Goal: Task Accomplishment & Management: Manage account settings

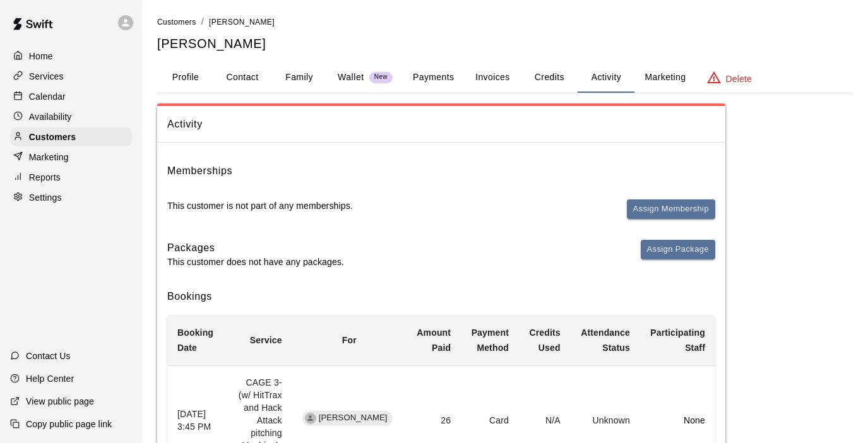
click at [56, 74] on p "Services" at bounding box center [46, 76] width 35 height 13
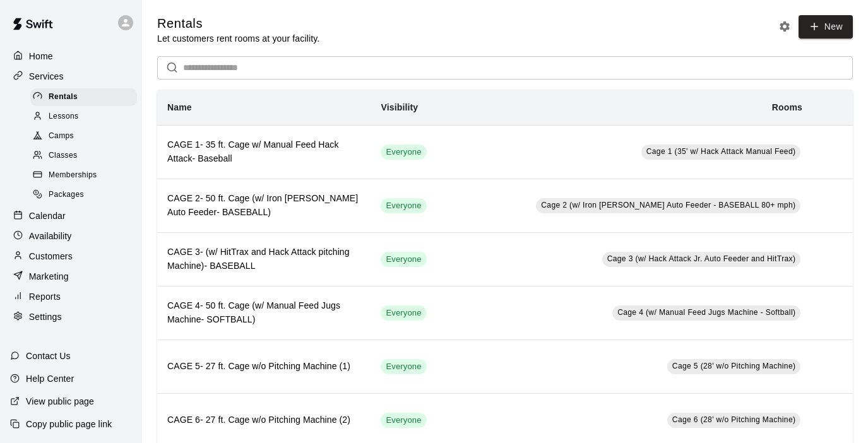
click at [51, 292] on p "Reports" at bounding box center [45, 296] width 32 height 13
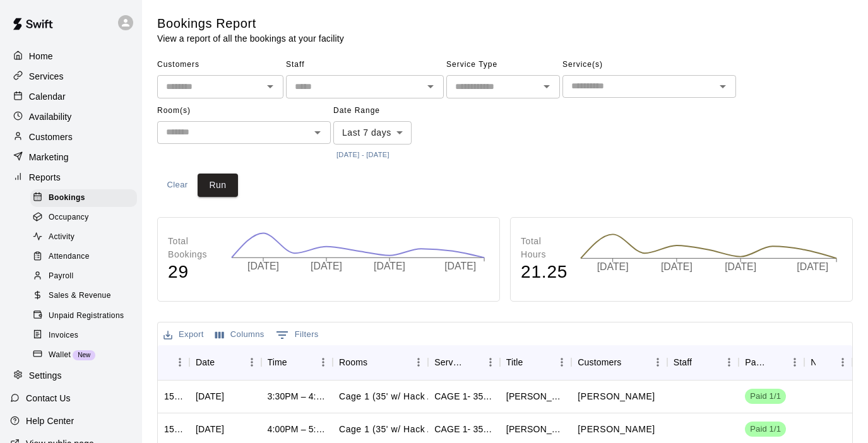
click at [507, 96] on div "​" at bounding box center [503, 86] width 114 height 23
click at [483, 138] on li "Lessons" at bounding box center [503, 133] width 114 height 21
type input "*******"
click at [358, 154] on button "[DATE] - [DATE]" at bounding box center [362, 154] width 59 height 17
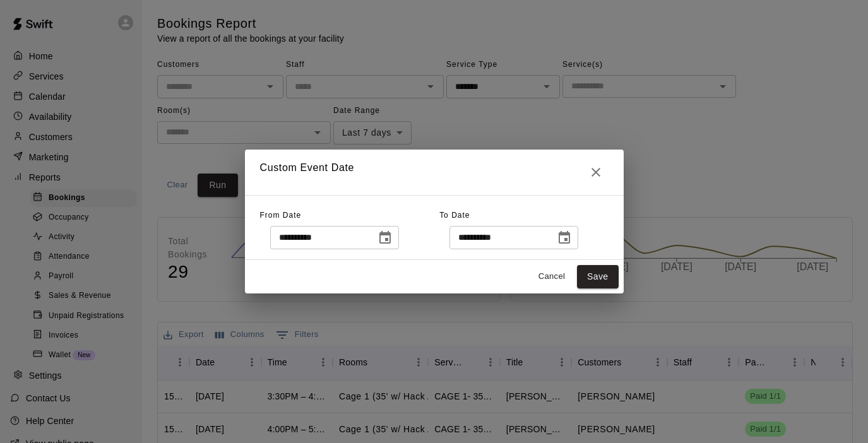
click at [391, 238] on icon "Choose date, selected date is Oct 8, 2025" at bounding box center [384, 237] width 11 height 13
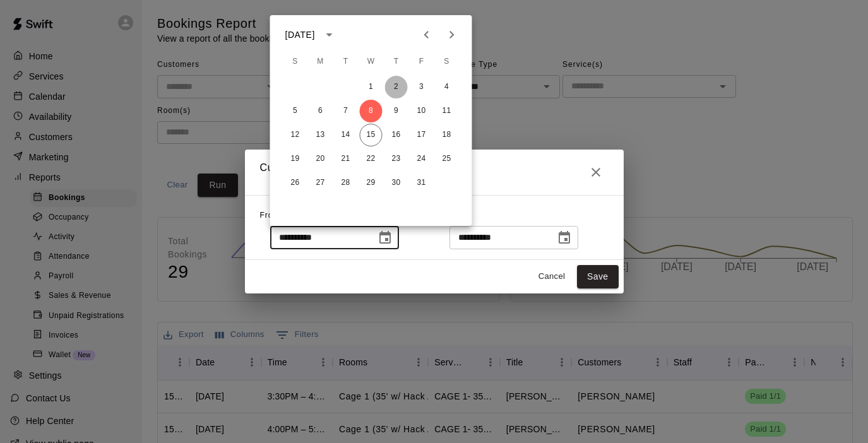
click at [396, 86] on button "2" at bounding box center [396, 87] width 23 height 23
type input "**********"
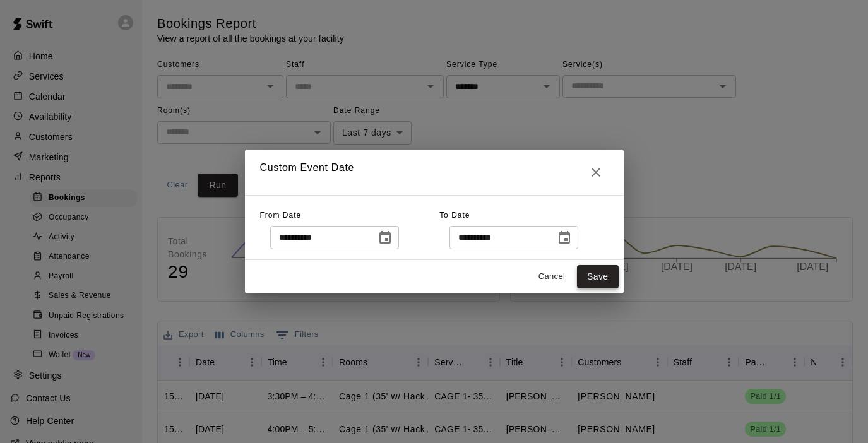
click at [601, 281] on button "Save" at bounding box center [598, 276] width 42 height 23
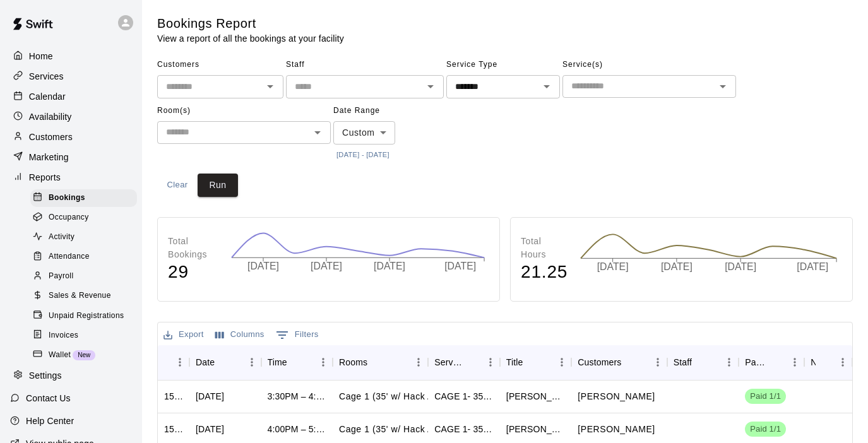
type input "******"
click at [225, 181] on button "Run" at bounding box center [218, 185] width 40 height 23
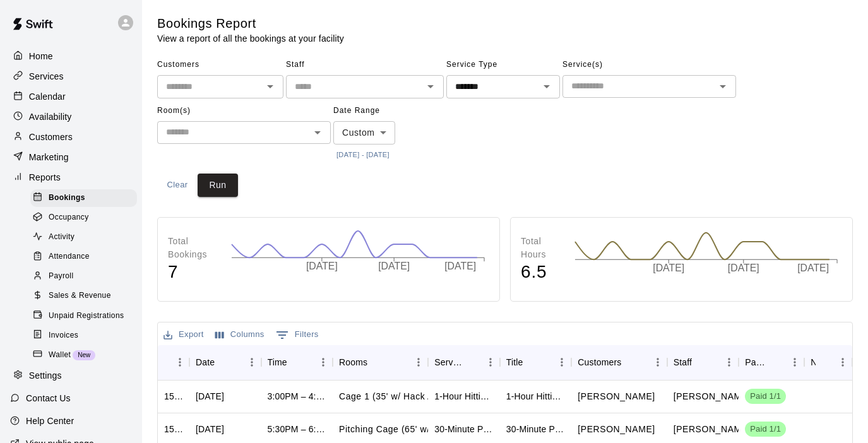
click at [192, 335] on button "Export" at bounding box center [183, 335] width 47 height 20
click at [196, 358] on li "Download as CSV" at bounding box center [208, 357] width 97 height 21
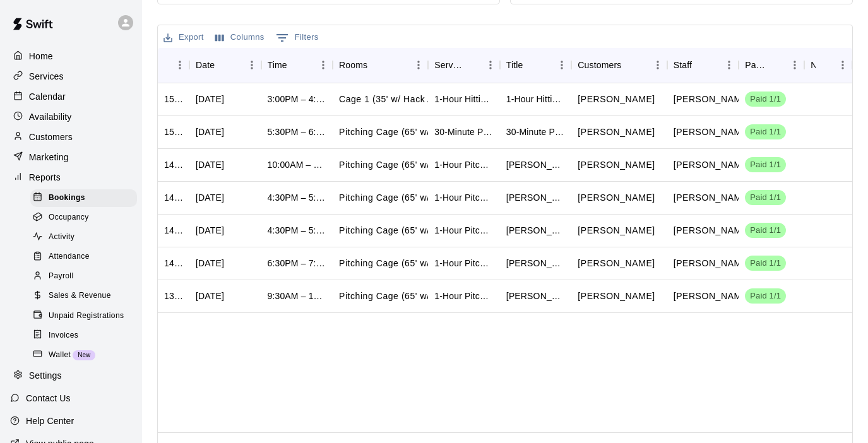
scroll to position [298, 0]
click at [73, 295] on span "Sales & Revenue" at bounding box center [80, 296] width 62 height 13
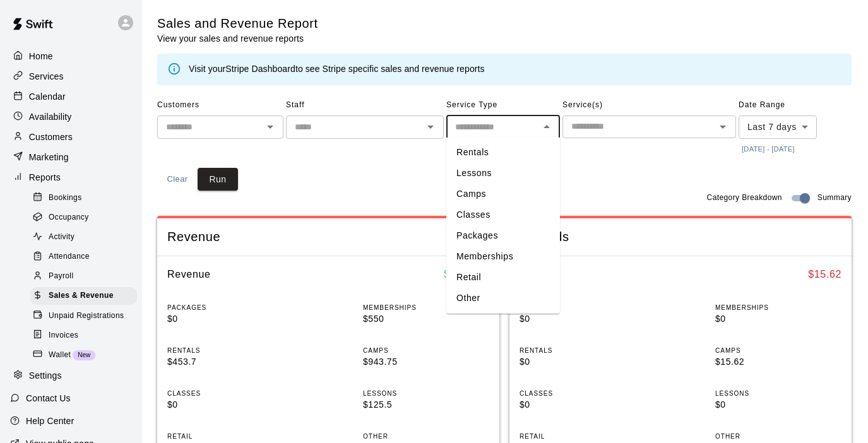
click at [480, 126] on input "text" at bounding box center [492, 127] width 85 height 16
click at [475, 195] on li "Camps" at bounding box center [503, 194] width 114 height 21
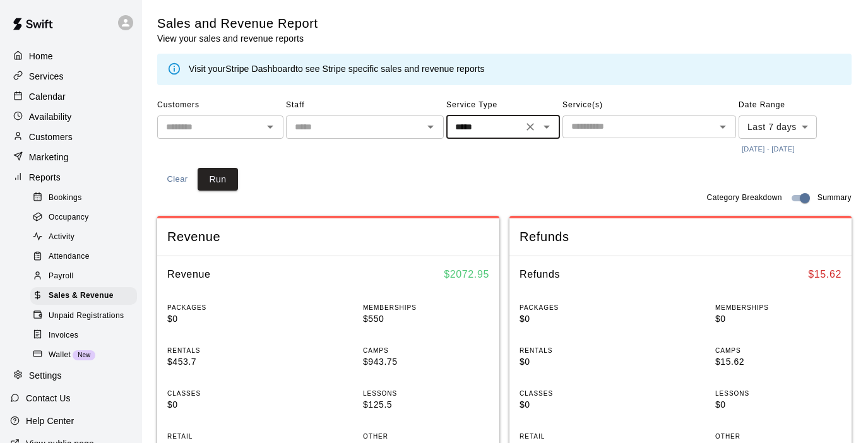
type input "*****"
click at [770, 141] on button "[DATE] - [DATE]" at bounding box center [767, 149] width 59 height 17
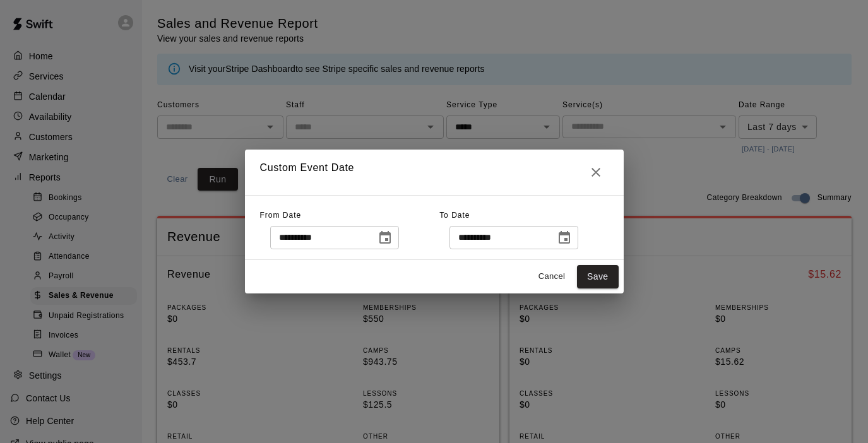
click at [137, 227] on div "**********" at bounding box center [434, 221] width 868 height 443
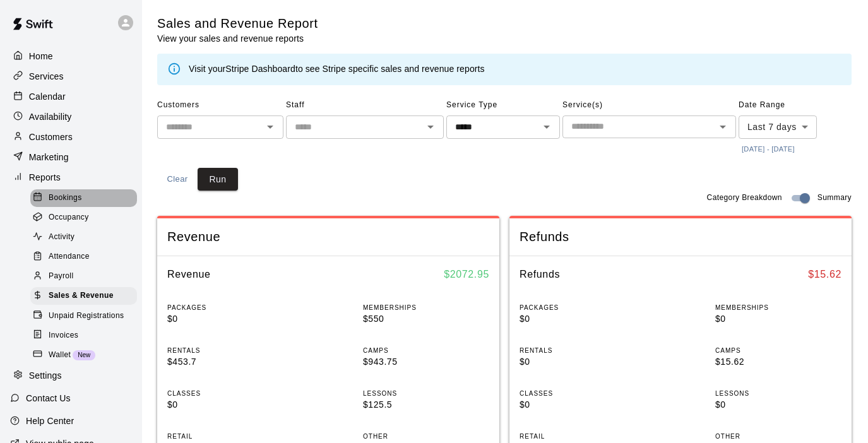
click at [73, 197] on span "Bookings" at bounding box center [65, 198] width 33 height 13
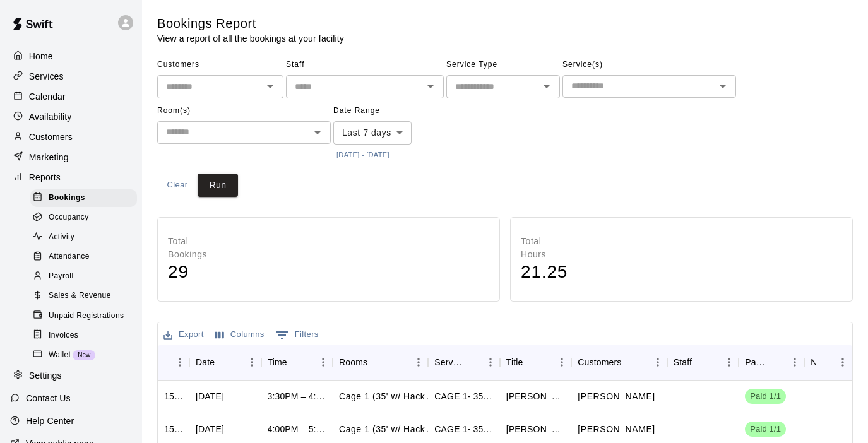
click at [536, 97] on div "​" at bounding box center [503, 86] width 114 height 23
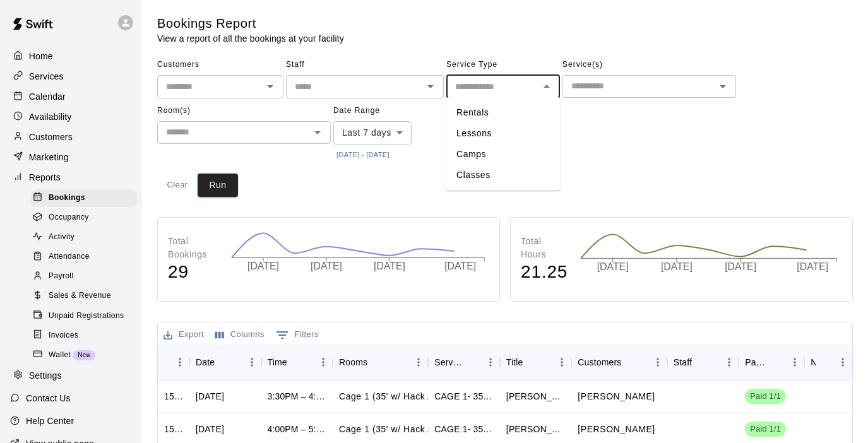
click at [484, 153] on li "Camps" at bounding box center [503, 154] width 114 height 21
type input "*****"
click at [355, 154] on button "[DATE] - [DATE]" at bounding box center [362, 154] width 59 height 17
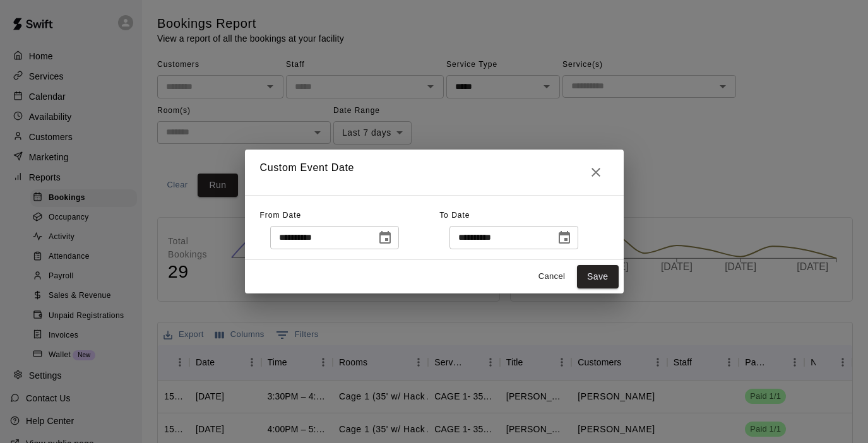
click at [392, 237] on icon "Choose date, selected date is Oct 8, 2025" at bounding box center [384, 237] width 15 height 15
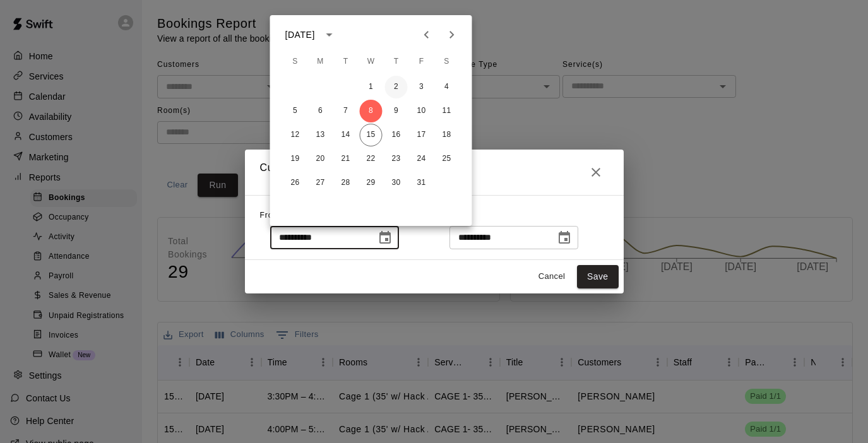
click at [394, 86] on button "2" at bounding box center [396, 87] width 23 height 23
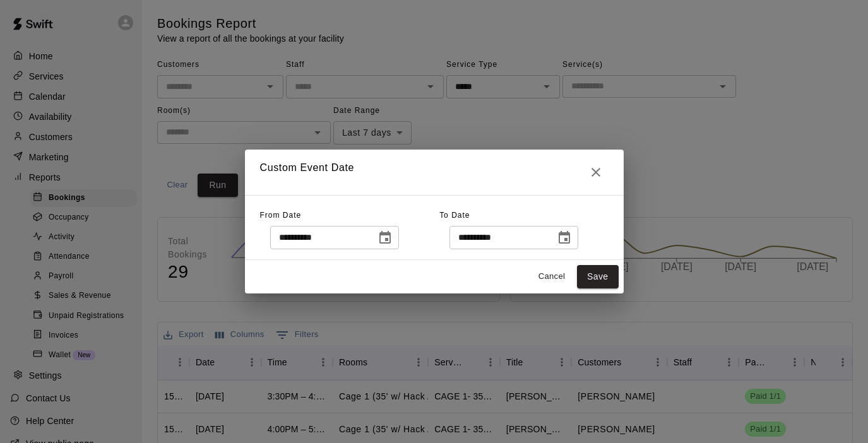
type input "**********"
click at [601, 285] on button "Save" at bounding box center [598, 276] width 42 height 23
type input "******"
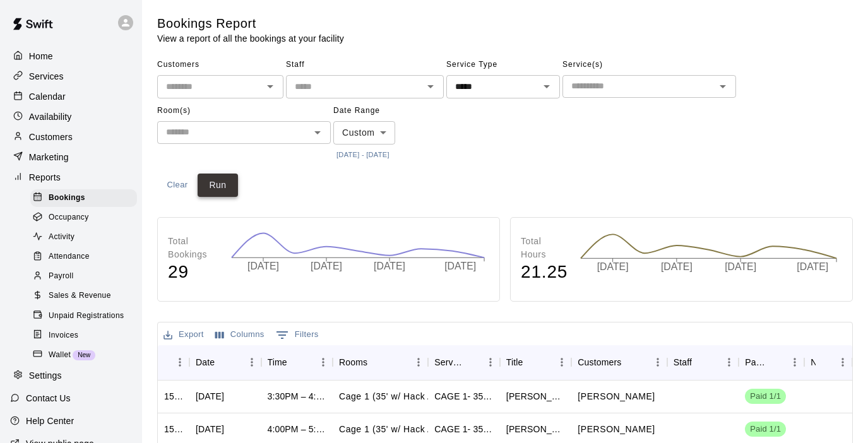
click at [215, 189] on button "Run" at bounding box center [218, 185] width 40 height 23
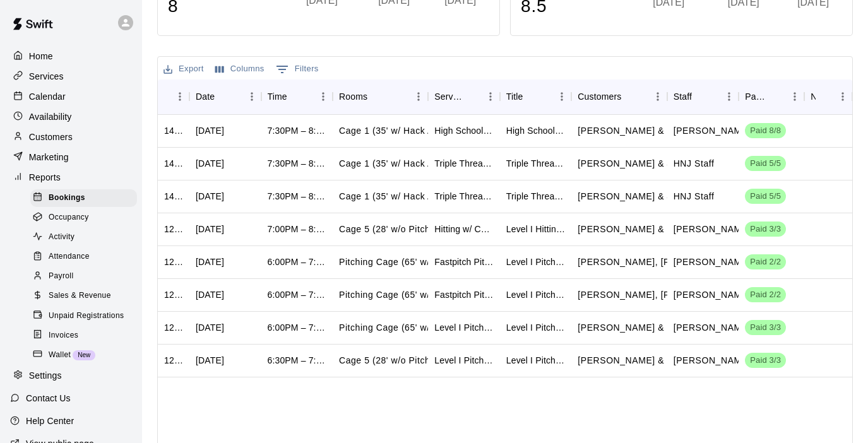
scroll to position [273, 0]
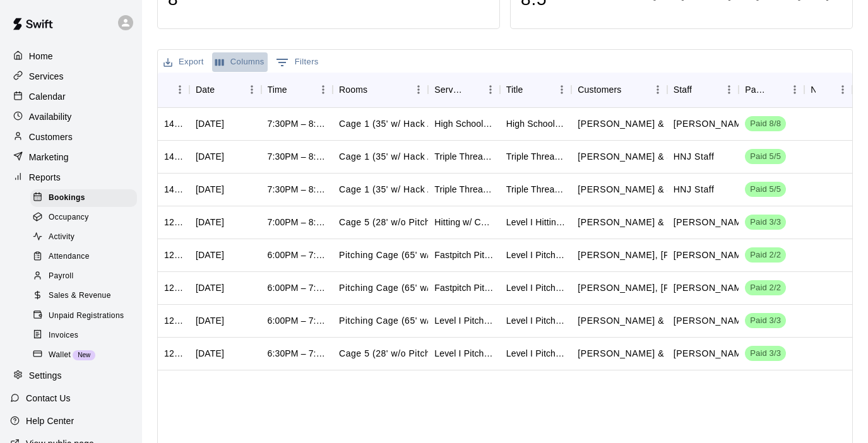
click at [247, 57] on button "Columns" at bounding box center [240, 62] width 56 height 20
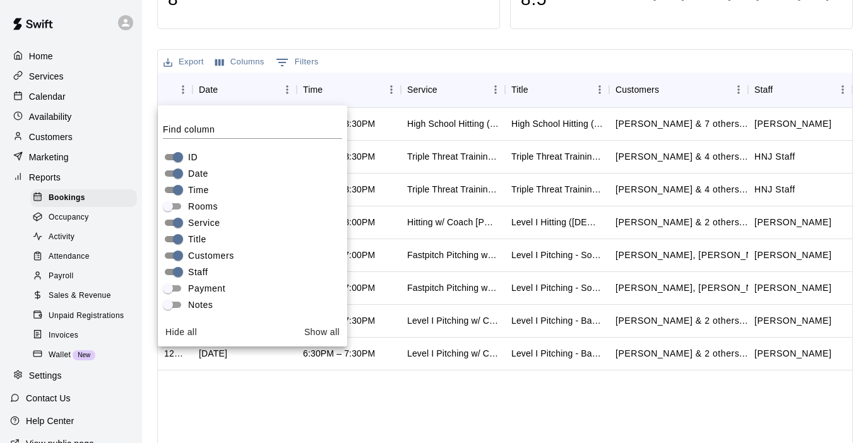
click at [195, 66] on button "Export" at bounding box center [183, 62] width 47 height 20
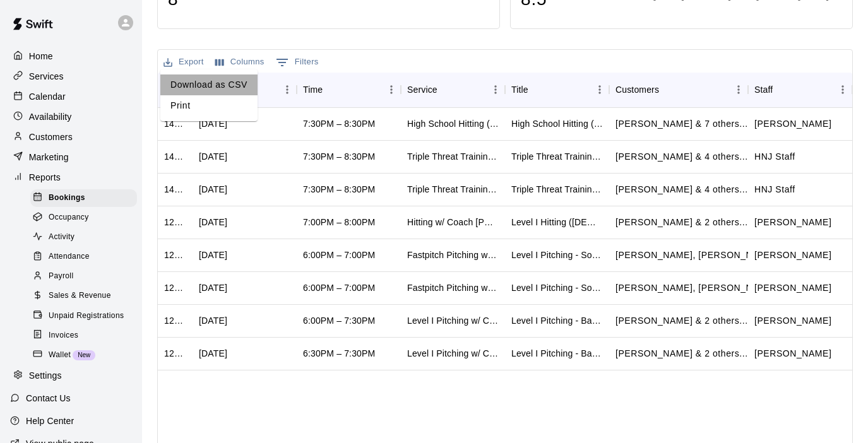
click at [195, 86] on li "Download as CSV" at bounding box center [208, 84] width 97 height 21
click at [49, 136] on p "Customers" at bounding box center [51, 137] width 44 height 13
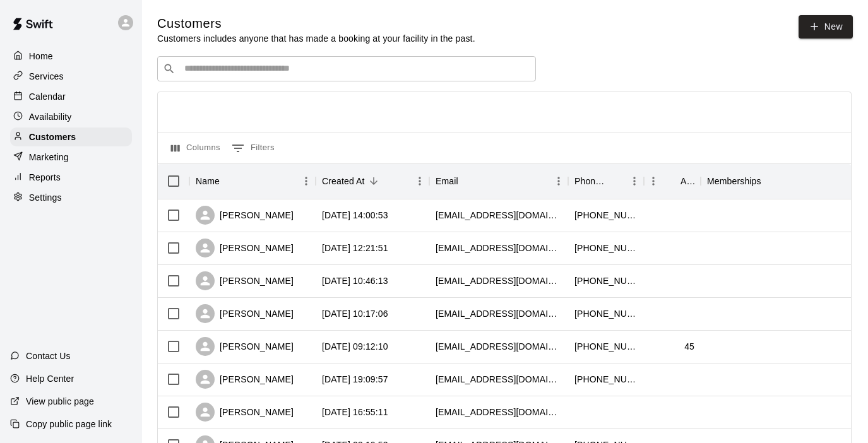
click at [204, 74] on input "Search customers by name or email" at bounding box center [356, 68] width 350 height 13
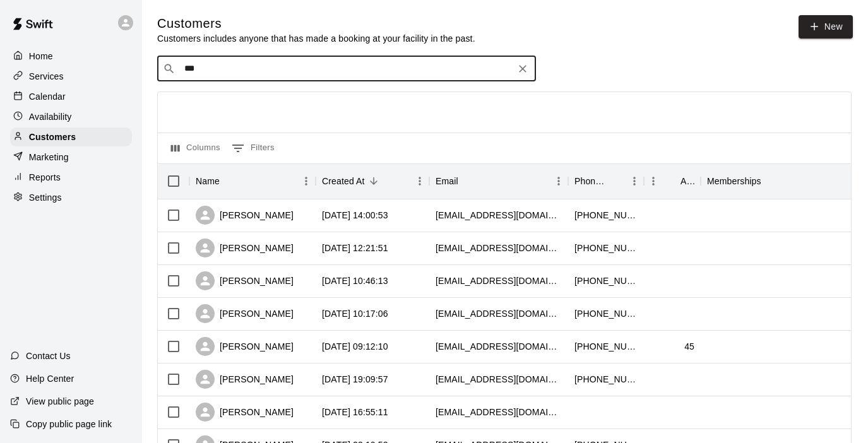
type input "****"
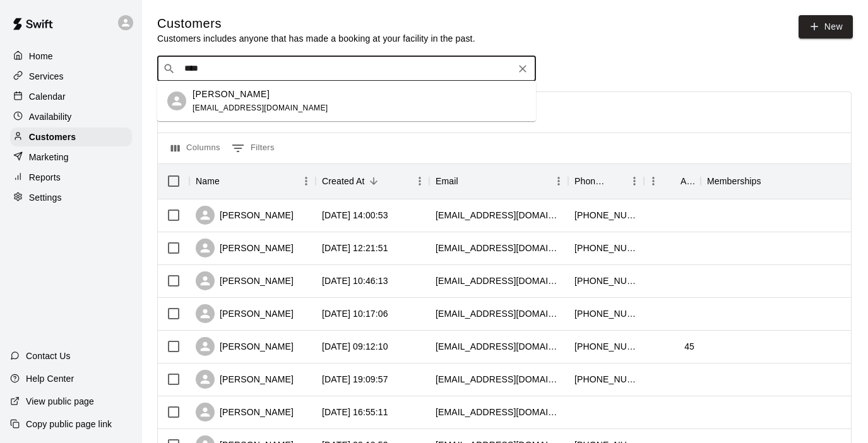
click at [236, 104] on span "[EMAIL_ADDRESS][DOMAIN_NAME]" at bounding box center [260, 108] width 136 height 9
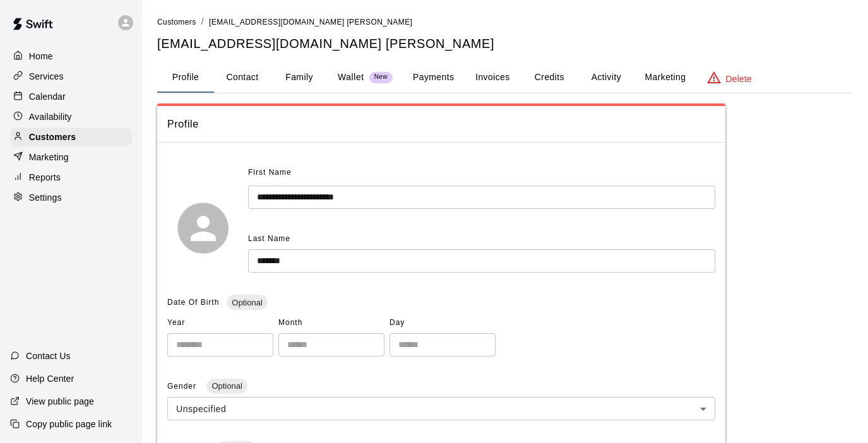
click at [606, 73] on button "Activity" at bounding box center [605, 77] width 57 height 30
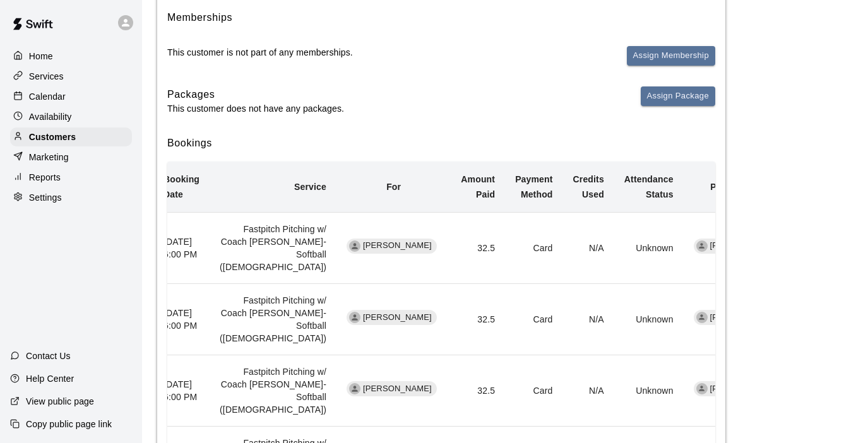
scroll to position [0, 13]
click at [51, 142] on p "Customers" at bounding box center [52, 137] width 47 height 13
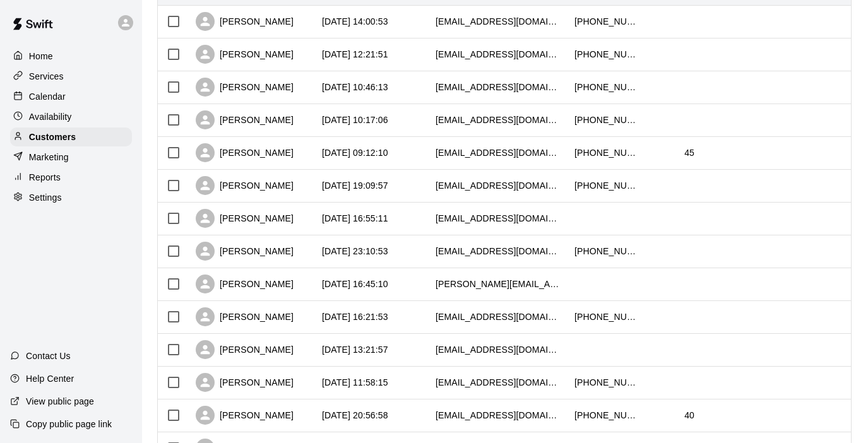
scroll to position [201, 0]
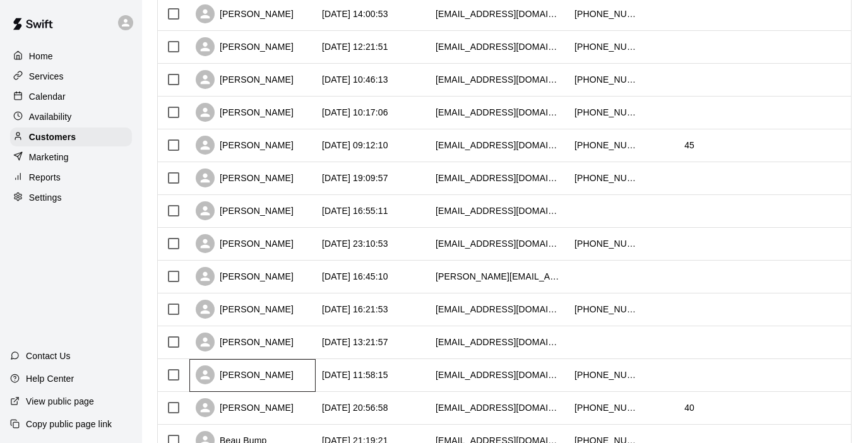
click at [299, 370] on div "[PERSON_NAME]" at bounding box center [252, 375] width 126 height 33
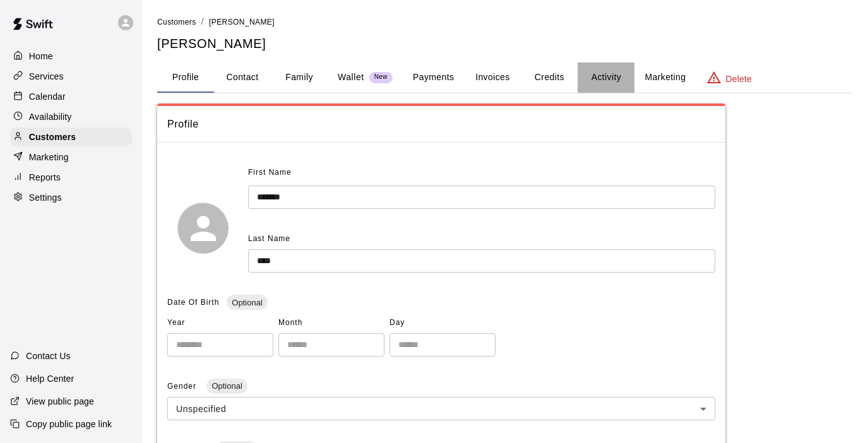
click at [597, 77] on button "Activity" at bounding box center [605, 77] width 57 height 30
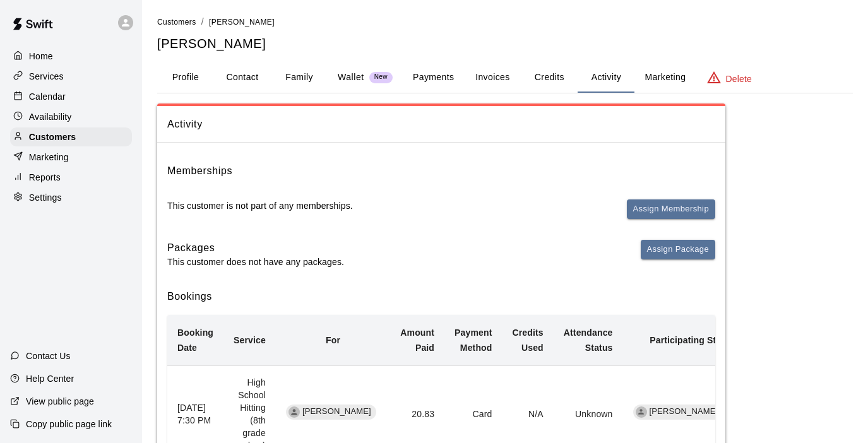
click at [62, 92] on p "Calendar" at bounding box center [47, 96] width 37 height 13
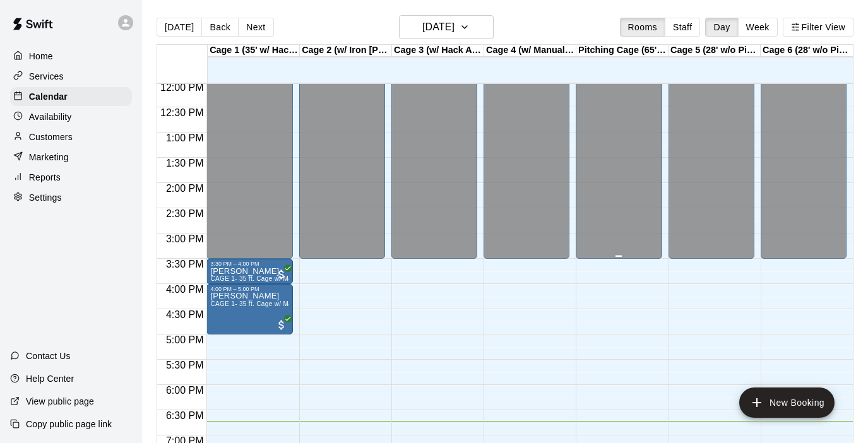
scroll to position [607, 0]
click at [757, 25] on button "Week" at bounding box center [758, 27] width 40 height 19
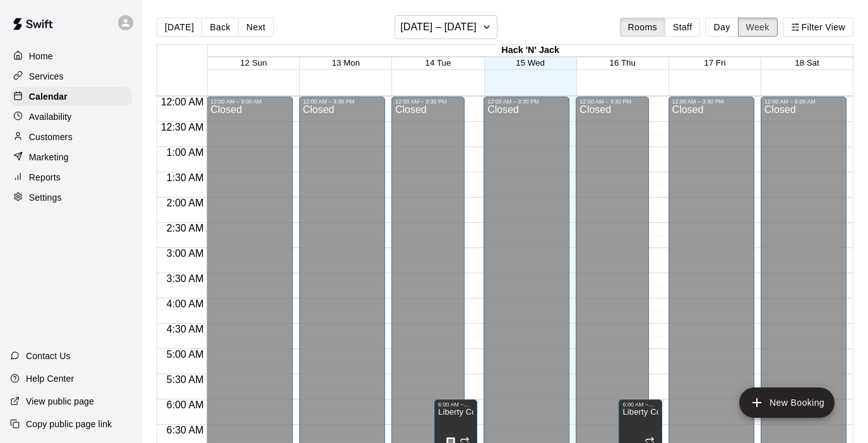
scroll to position [0, 0]
click at [211, 30] on button "Back" at bounding box center [219, 27] width 37 height 19
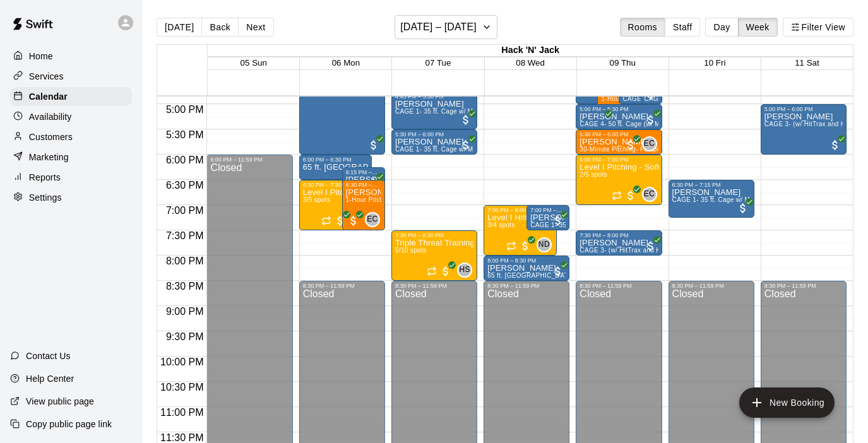
scroll to position [851, 0]
click at [220, 27] on button "Back" at bounding box center [219, 27] width 37 height 19
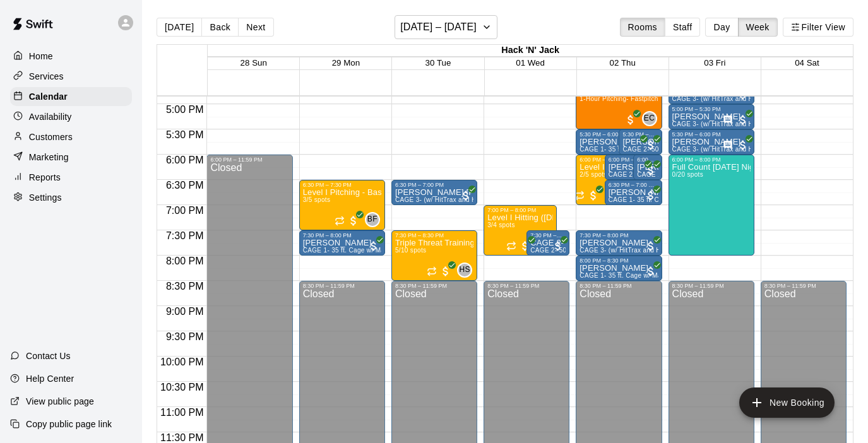
scroll to position [727, 0]
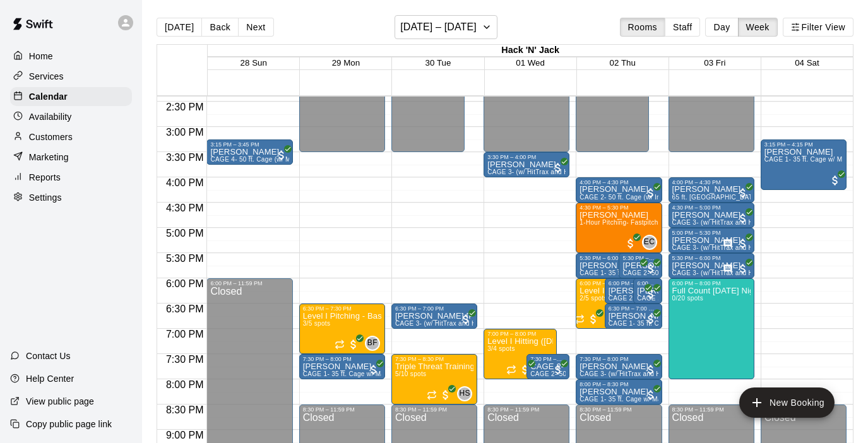
click at [53, 74] on p "Services" at bounding box center [46, 76] width 35 height 13
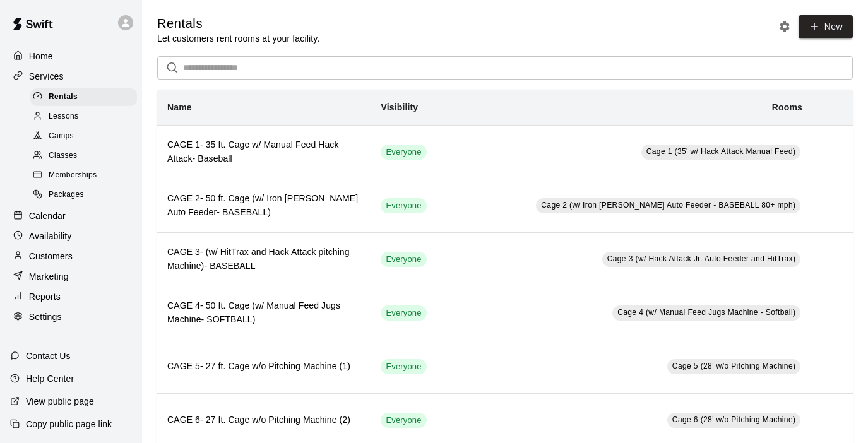
click at [71, 134] on span "Camps" at bounding box center [61, 136] width 25 height 13
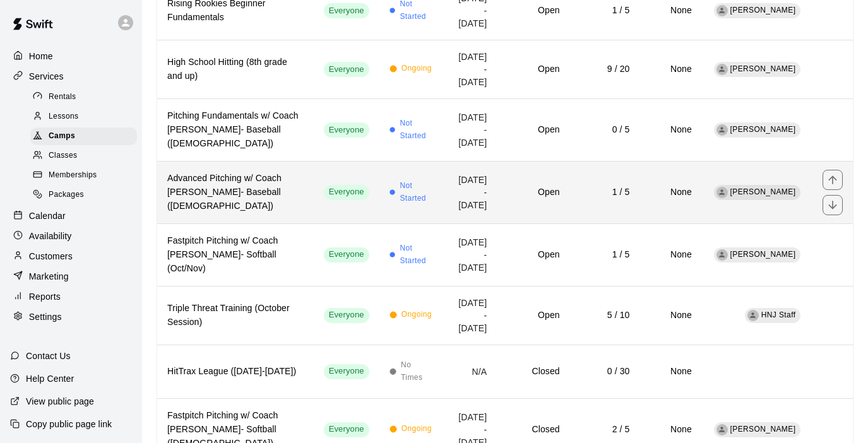
scroll to position [253, 0]
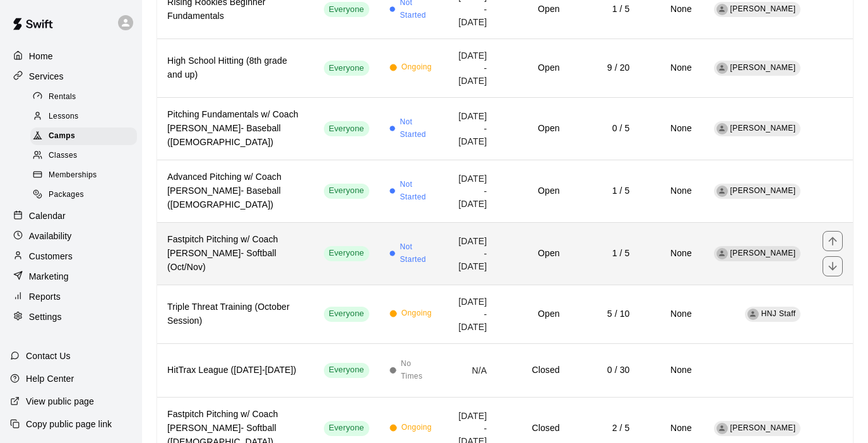
click at [451, 261] on td "[DATE] - [DATE]" at bounding box center [470, 253] width 54 height 62
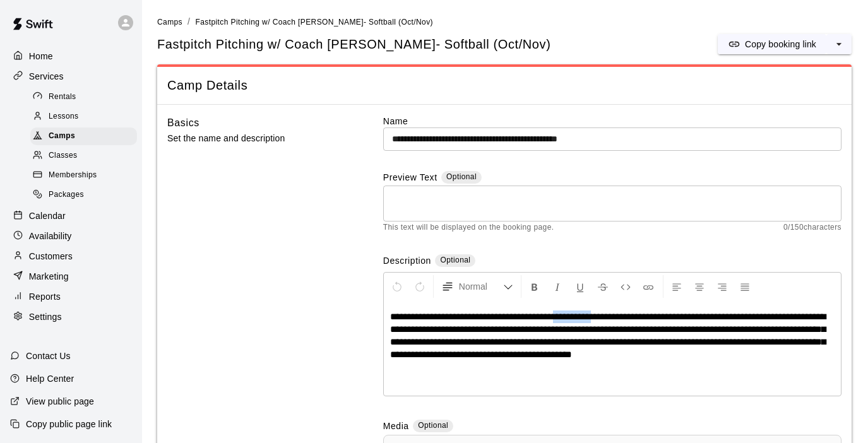
drag, startPoint x: 616, startPoint y: 317, endPoint x: 574, endPoint y: 314, distance: 42.5
click at [574, 314] on span "**********" at bounding box center [607, 335] width 435 height 47
click at [642, 343] on span "**********" at bounding box center [607, 335] width 435 height 47
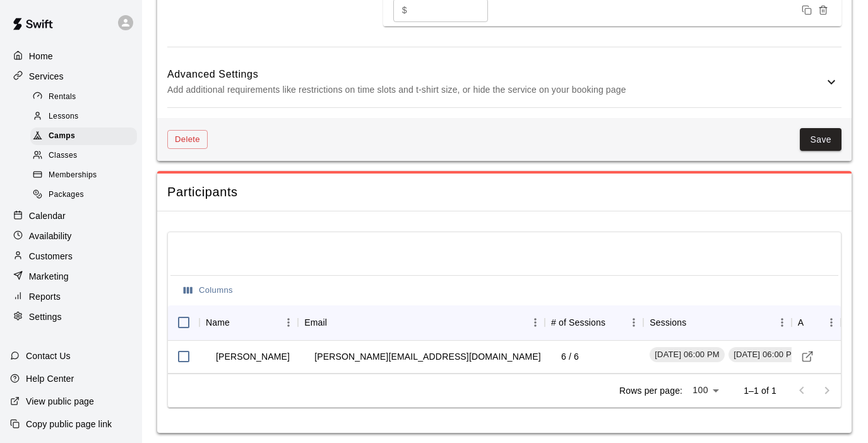
scroll to position [1218, 0]
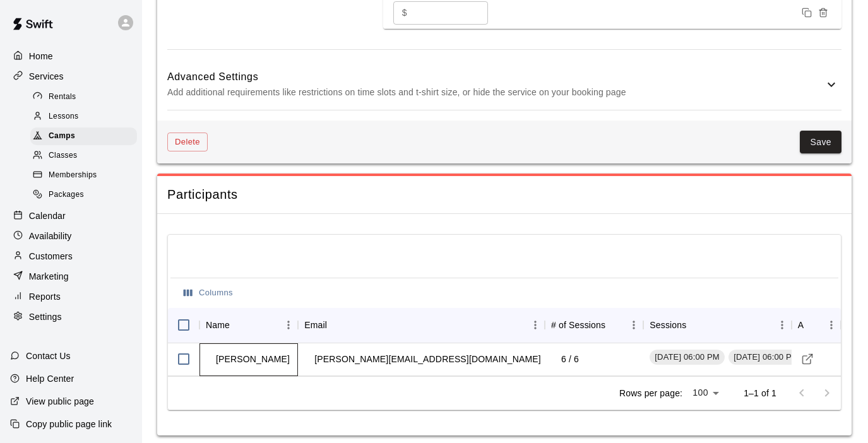
click at [266, 348] on td "[PERSON_NAME]" at bounding box center [253, 359] width 94 height 33
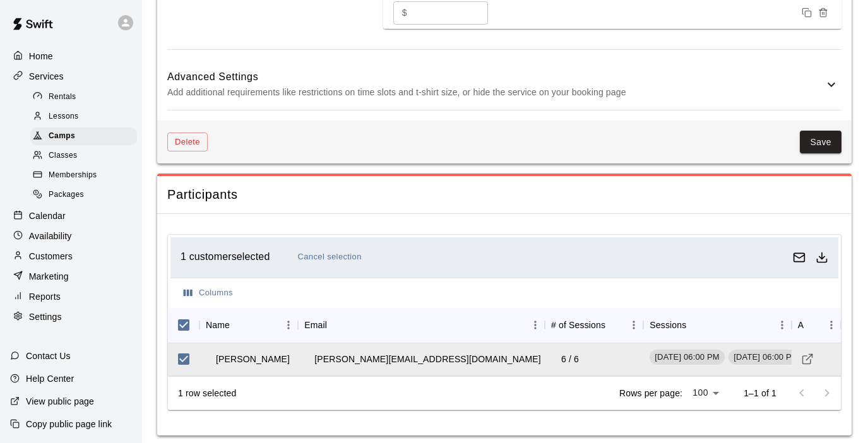
click at [56, 255] on p "Customers" at bounding box center [51, 256] width 44 height 13
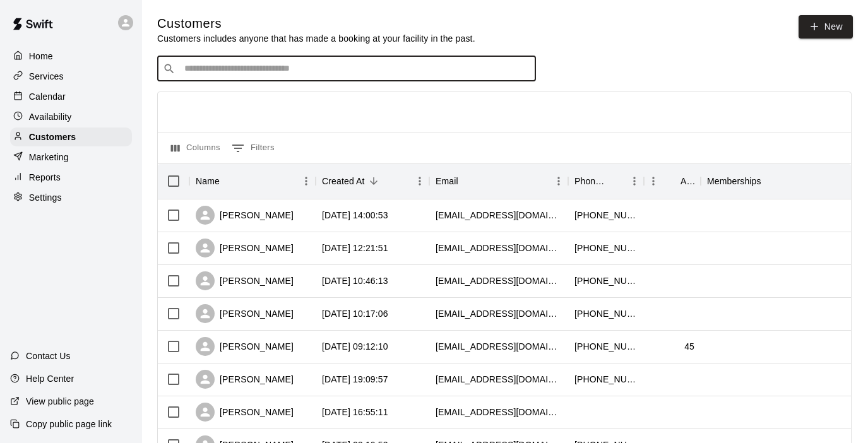
click at [300, 71] on input "Search customers by name or email" at bounding box center [356, 68] width 350 height 13
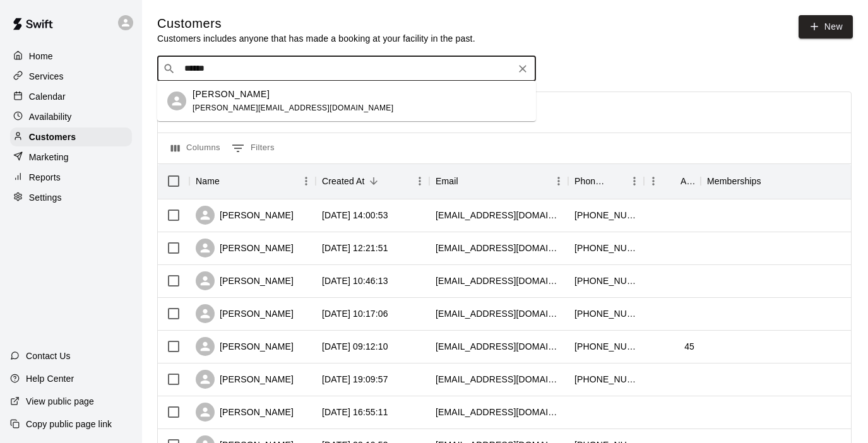
type input "*******"
click at [220, 103] on div "Trinity Rowell [EMAIL_ADDRESS][DOMAIN_NAME]" at bounding box center [292, 101] width 201 height 27
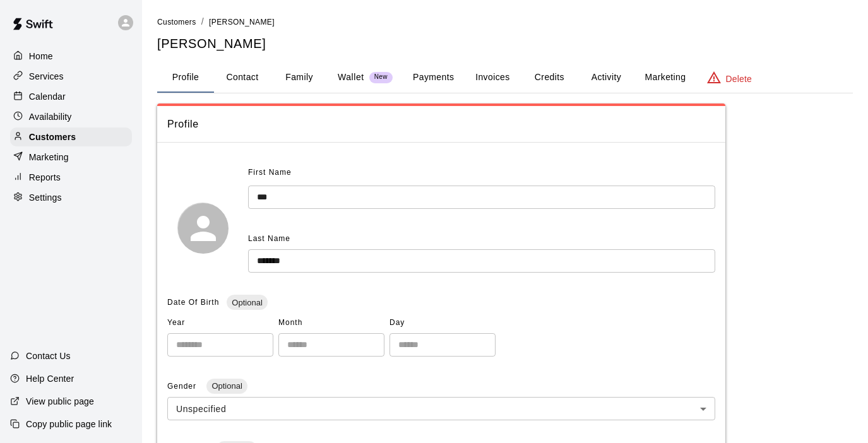
click at [235, 76] on button "Contact" at bounding box center [242, 77] width 57 height 30
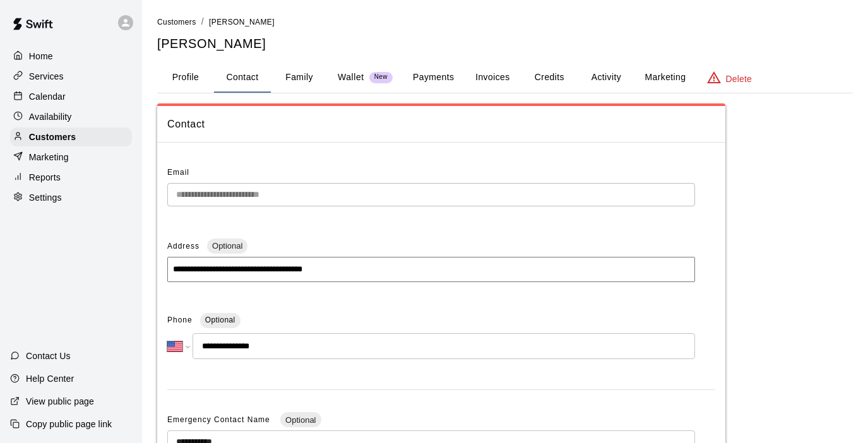
click at [300, 77] on button "Family" at bounding box center [299, 77] width 57 height 30
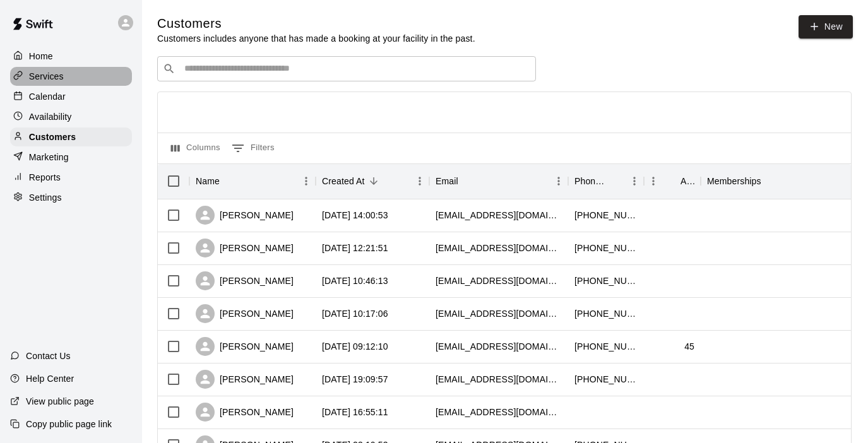
click at [47, 75] on p "Services" at bounding box center [46, 76] width 35 height 13
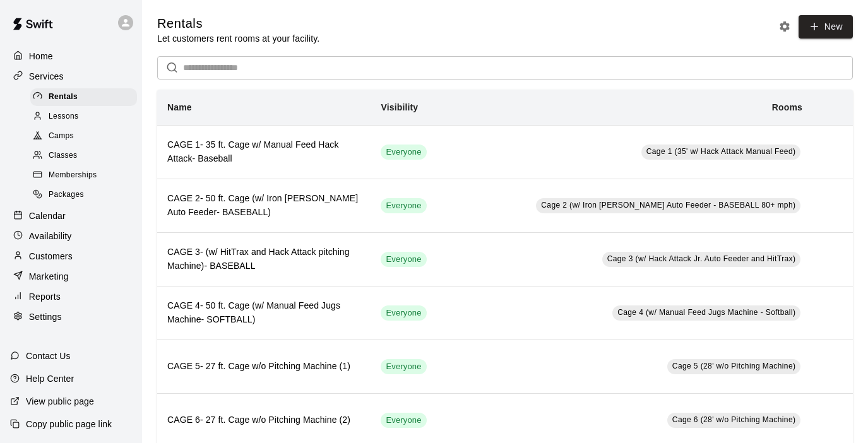
click at [64, 130] on span "Camps" at bounding box center [61, 136] width 25 height 13
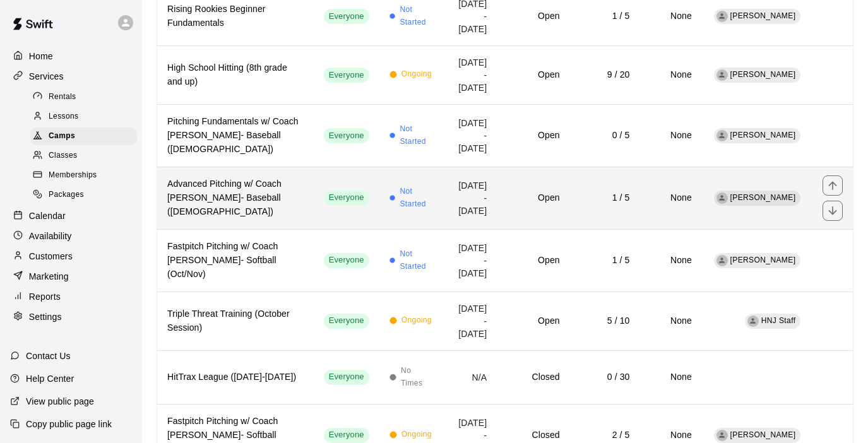
scroll to position [247, 0]
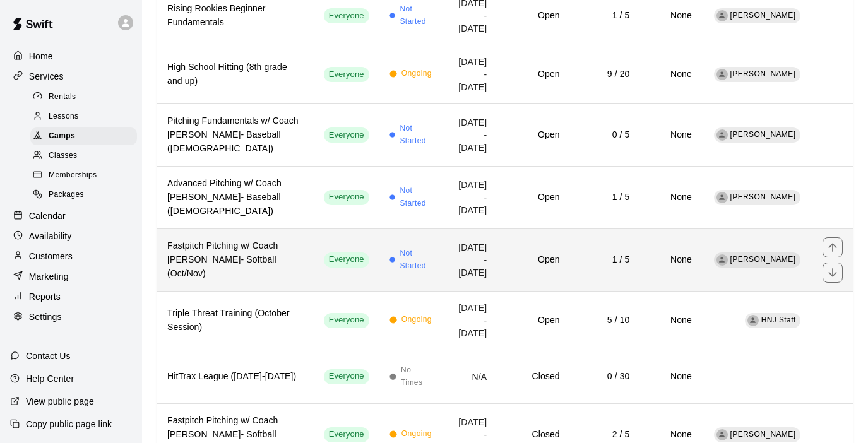
click at [255, 255] on h6 "Fastpitch Pitching w/ Coach [PERSON_NAME]- Softball (Oct/Nov)" at bounding box center [235, 260] width 136 height 42
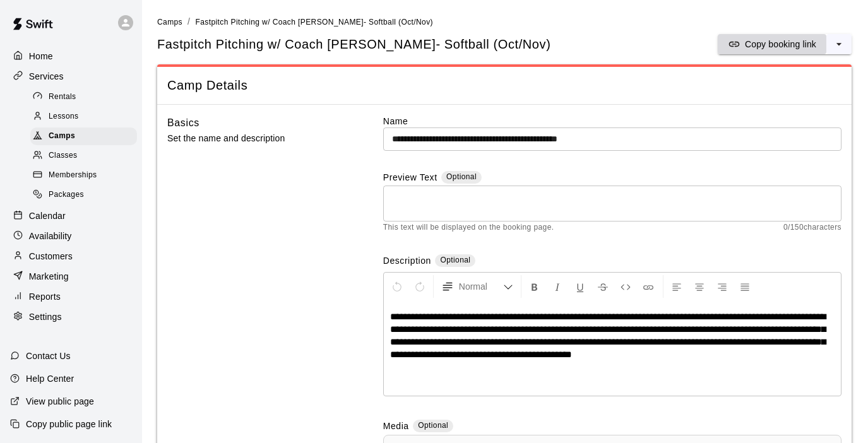
click at [760, 42] on p "Copy booking link" at bounding box center [780, 44] width 71 height 13
click at [526, 314] on span "**********" at bounding box center [607, 335] width 435 height 47
click at [589, 316] on span "**********" at bounding box center [607, 335] width 435 height 47
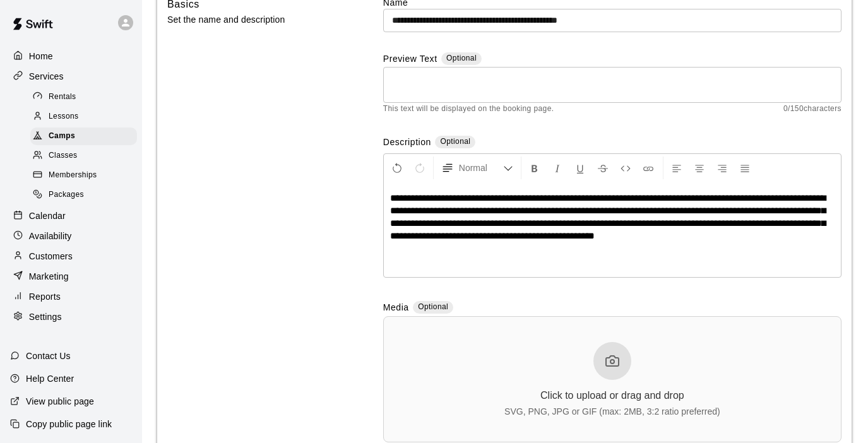
scroll to position [119, 0]
drag, startPoint x: 496, startPoint y: 223, endPoint x: 391, endPoint y: 223, distance: 105.4
click at [391, 223] on span "**********" at bounding box center [607, 216] width 435 height 47
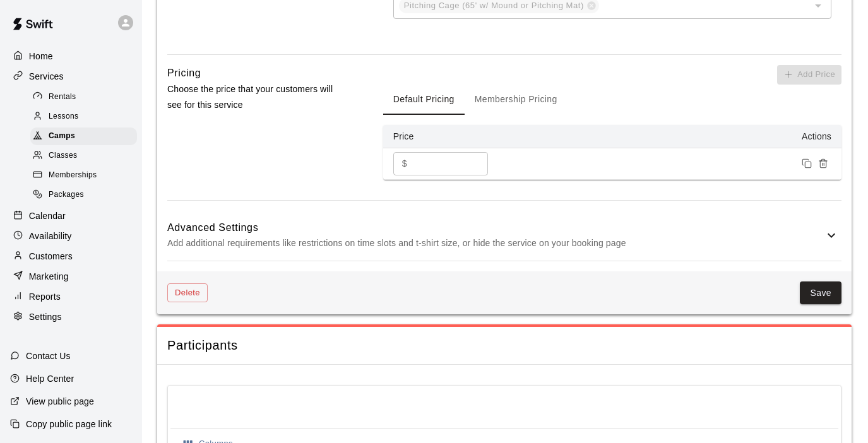
scroll to position [1069, 0]
click at [652, 235] on p "Add additional requirements like restrictions on time slots and t-shirt size, o…" at bounding box center [495, 242] width 656 height 16
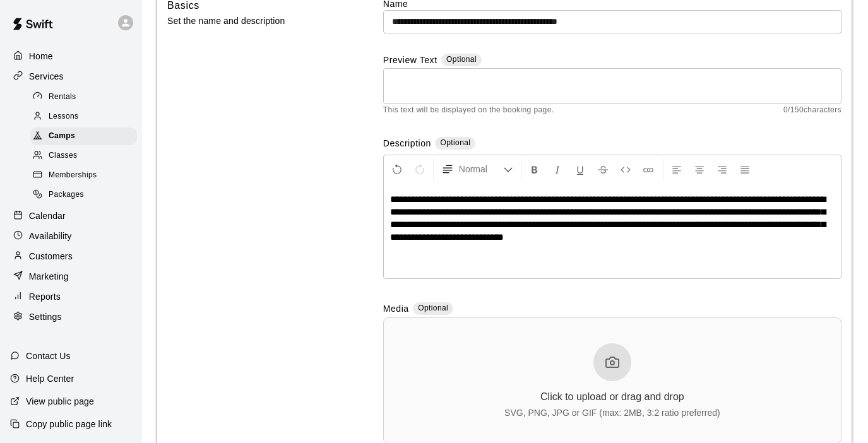
scroll to position [117, 0]
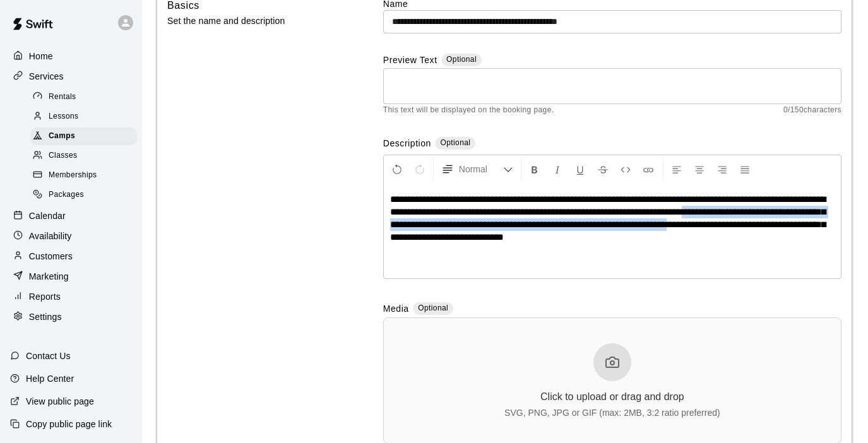
drag, startPoint x: 777, startPoint y: 212, endPoint x: 833, endPoint y: 222, distance: 57.1
click at [833, 222] on p "**********" at bounding box center [612, 218] width 444 height 50
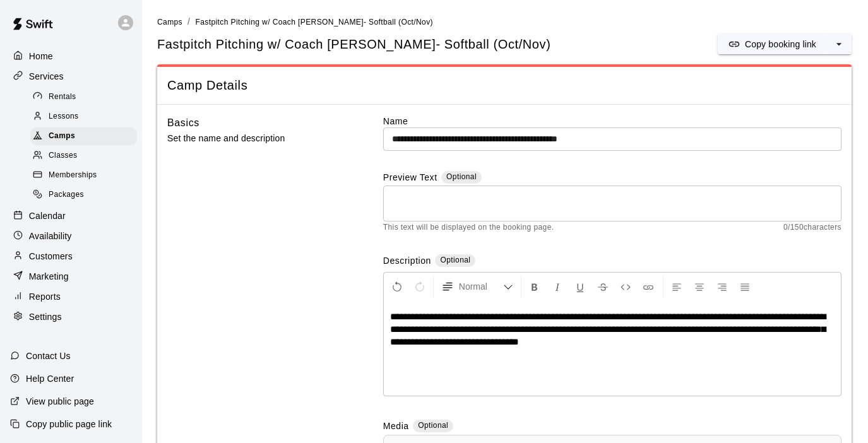
scroll to position [0, 0]
click at [802, 47] on p "Copy booking link" at bounding box center [780, 44] width 71 height 13
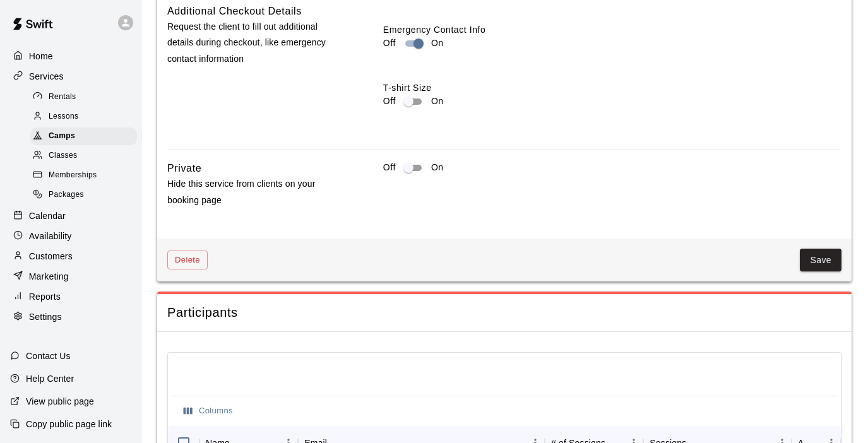
scroll to position [1618, 0]
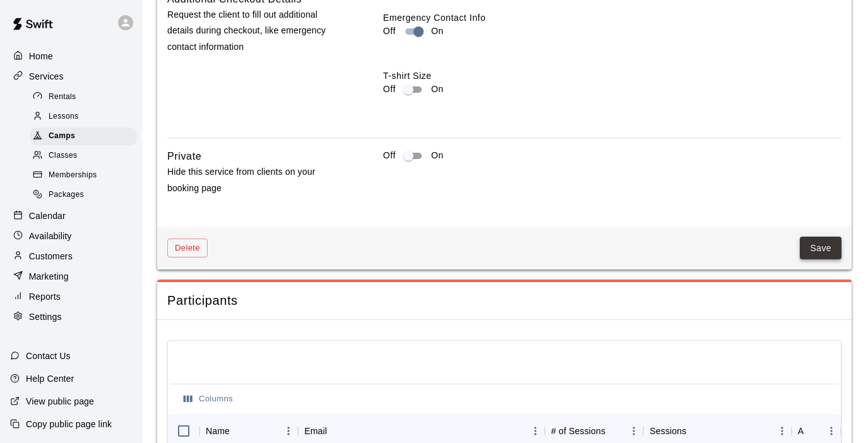
click at [812, 237] on button "Save" at bounding box center [821, 248] width 42 height 23
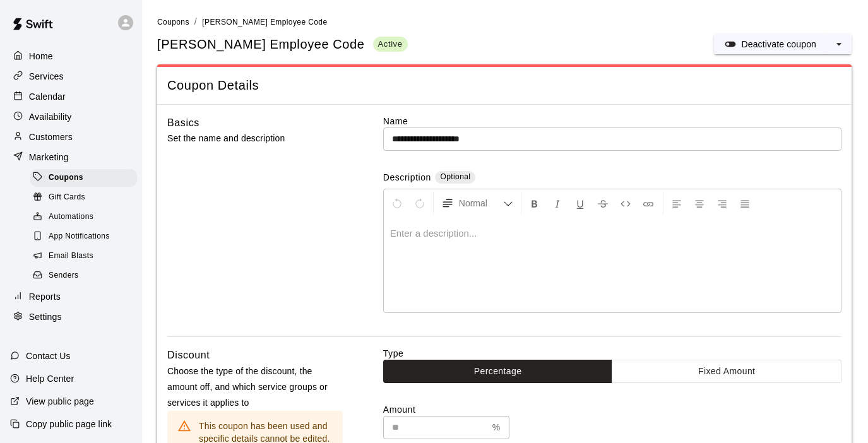
scroll to position [872, 0]
